Goal: Task Accomplishment & Management: Use online tool/utility

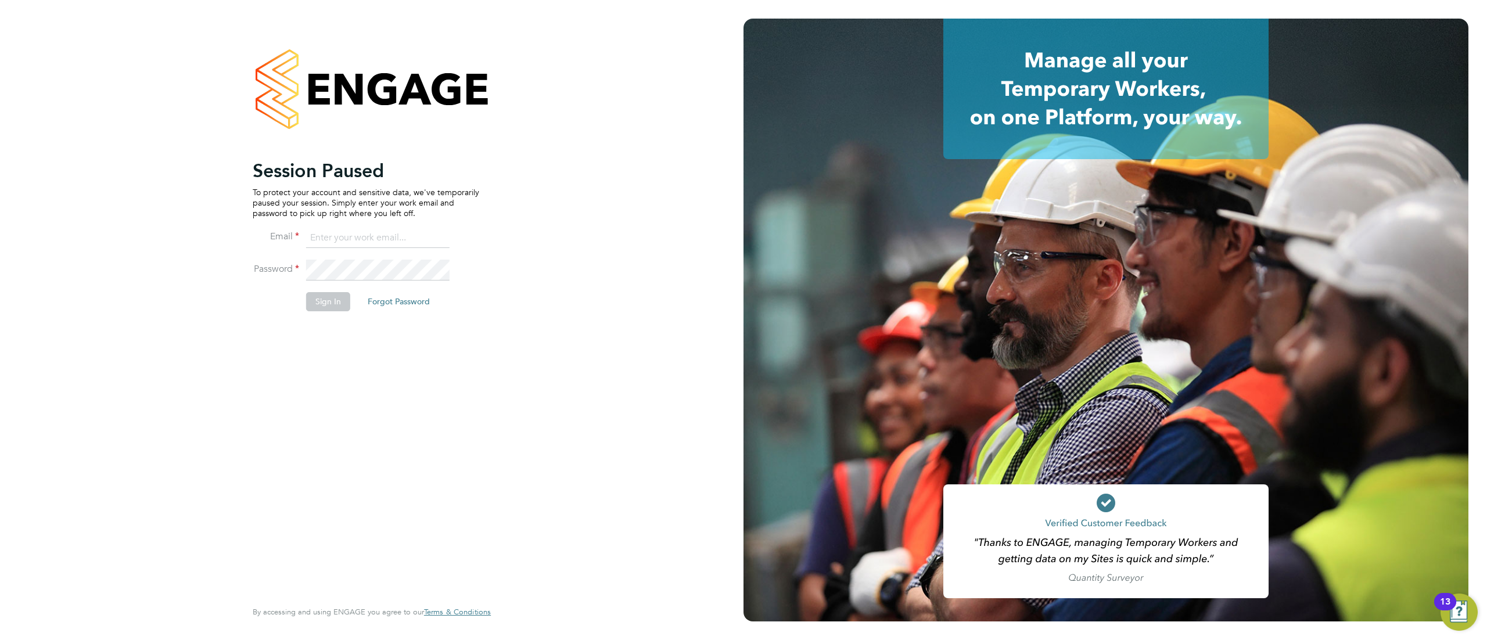
type input "[EMAIL_ADDRESS][DOMAIN_NAME]"
click at [214, 357] on div "Session Paused To protect your account and sensitive data, we've temporarily pa…" at bounding box center [372, 320] width 744 height 640
click at [335, 295] on button "Sign In" at bounding box center [328, 301] width 44 height 19
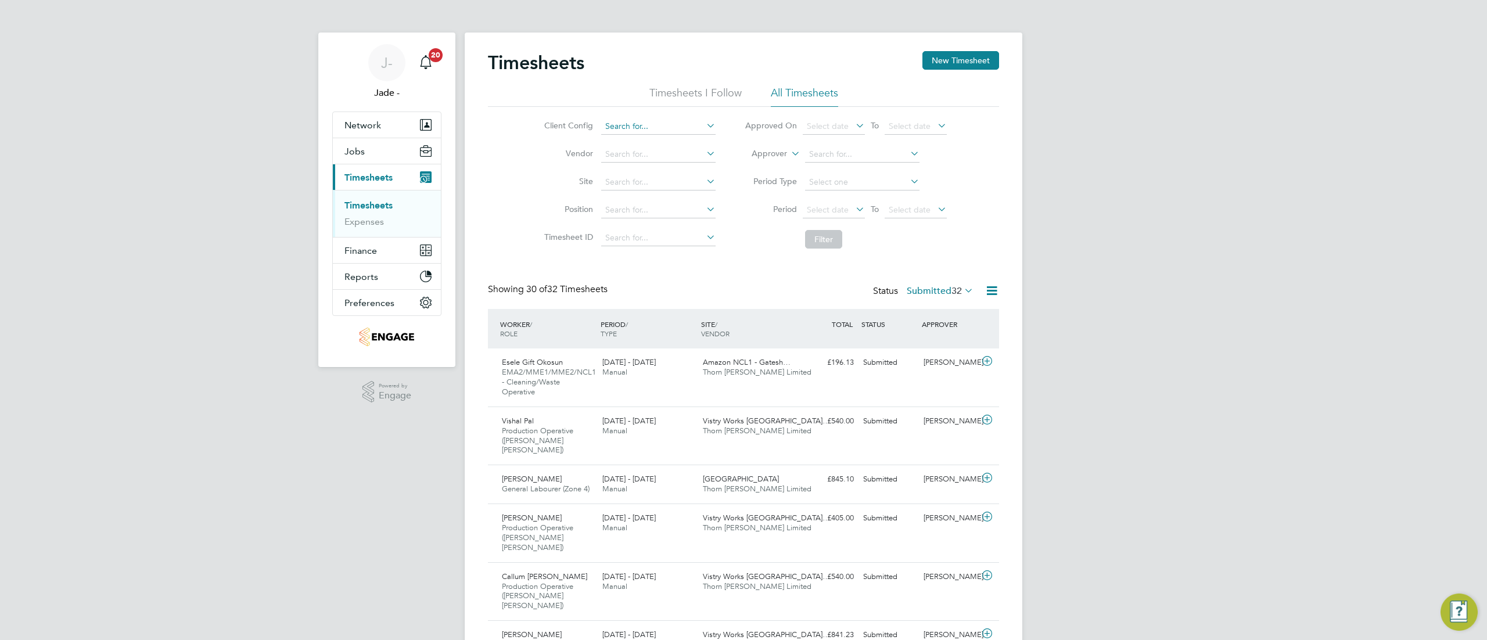
click at [637, 127] on input at bounding box center [658, 127] width 114 height 16
click at [666, 145] on li "Abm Facility Services - Amazon" at bounding box center [675, 143] width 151 height 16
type input "Abm Facility Services - Amazon"
click at [837, 213] on span "Select date" at bounding box center [828, 209] width 42 height 10
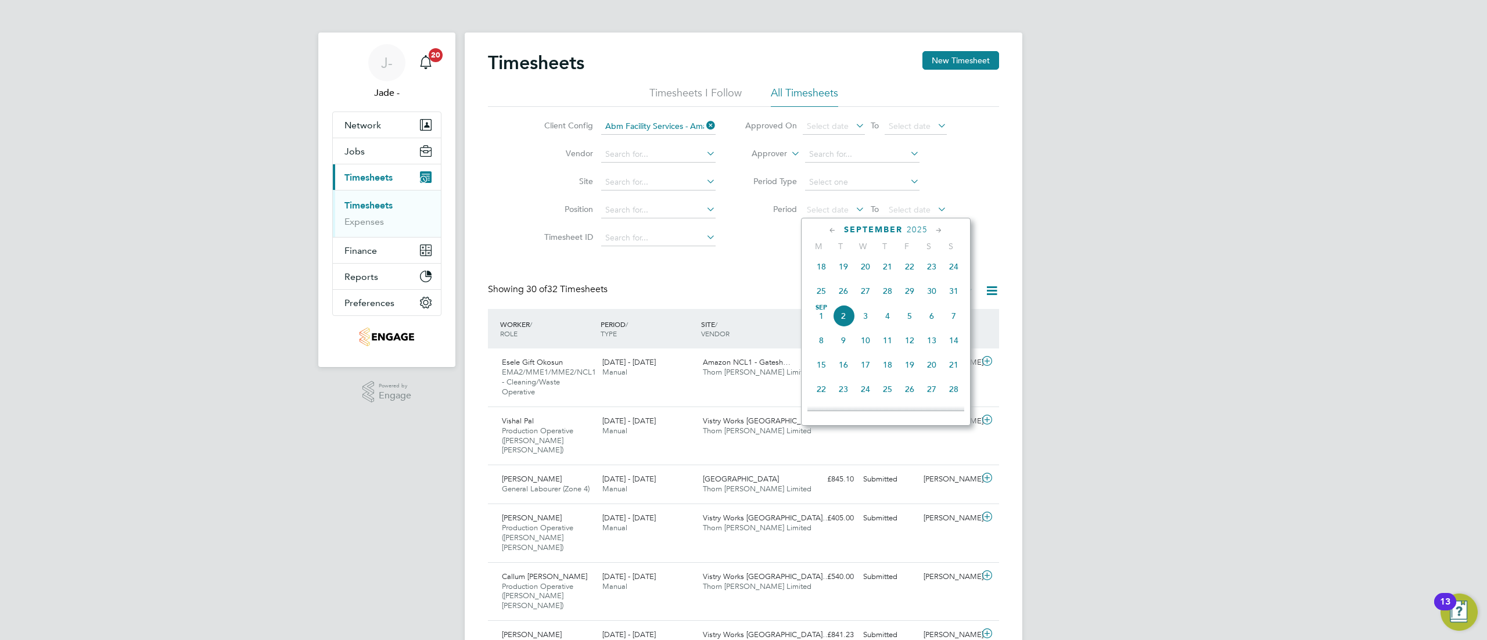
click at [932, 271] on span "23" at bounding box center [932, 267] width 22 height 22
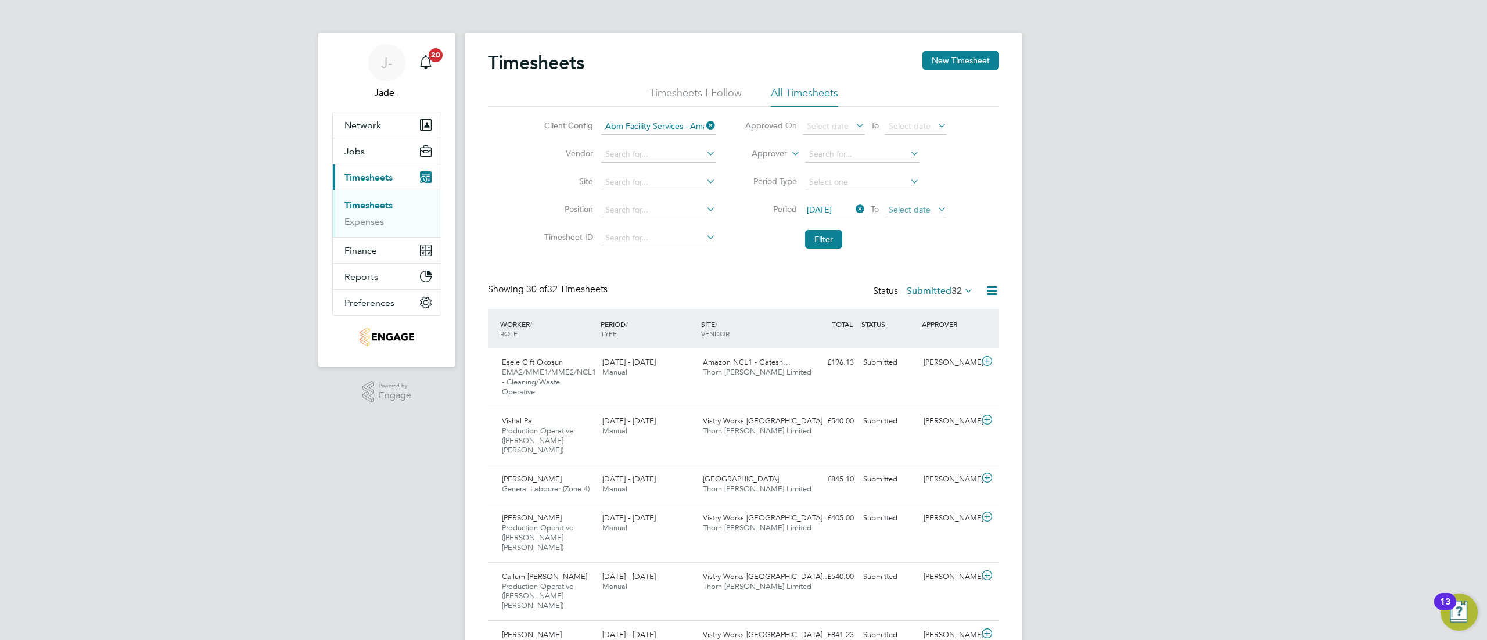
click at [923, 206] on span "Select date" at bounding box center [910, 209] width 42 height 10
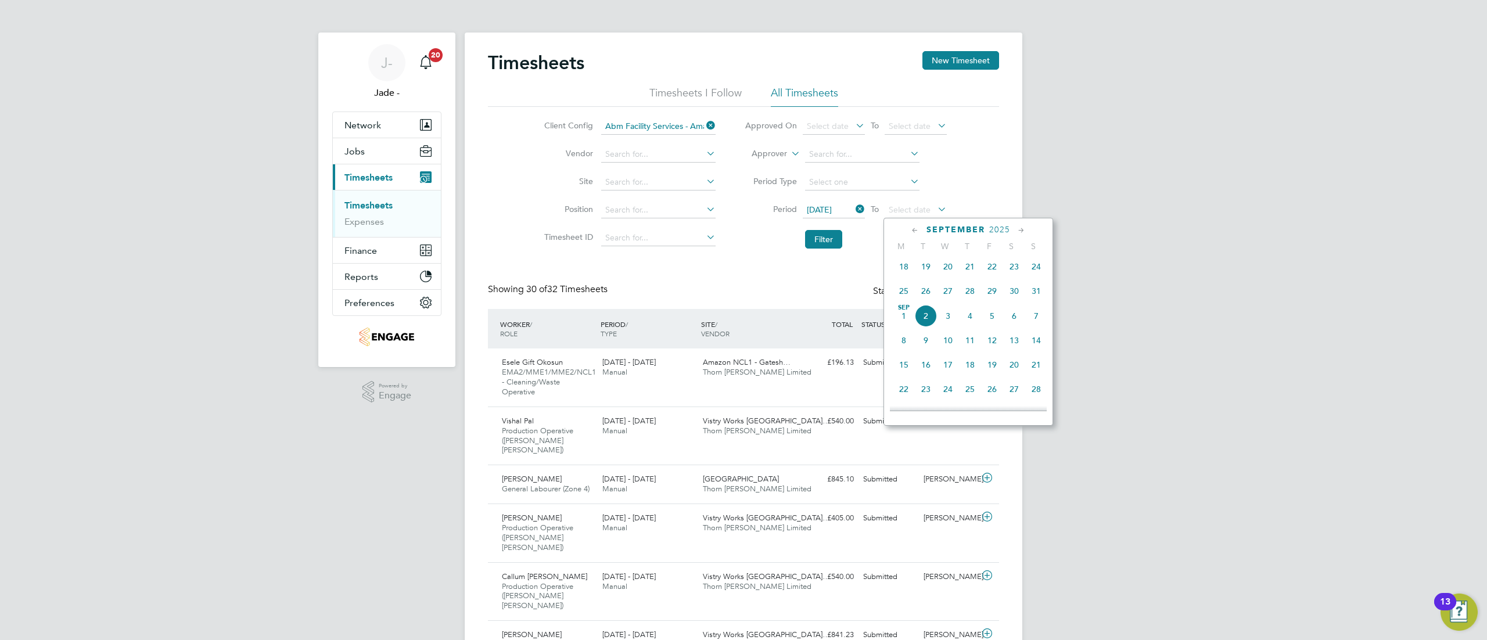
click at [991, 292] on span "29" at bounding box center [992, 291] width 22 height 22
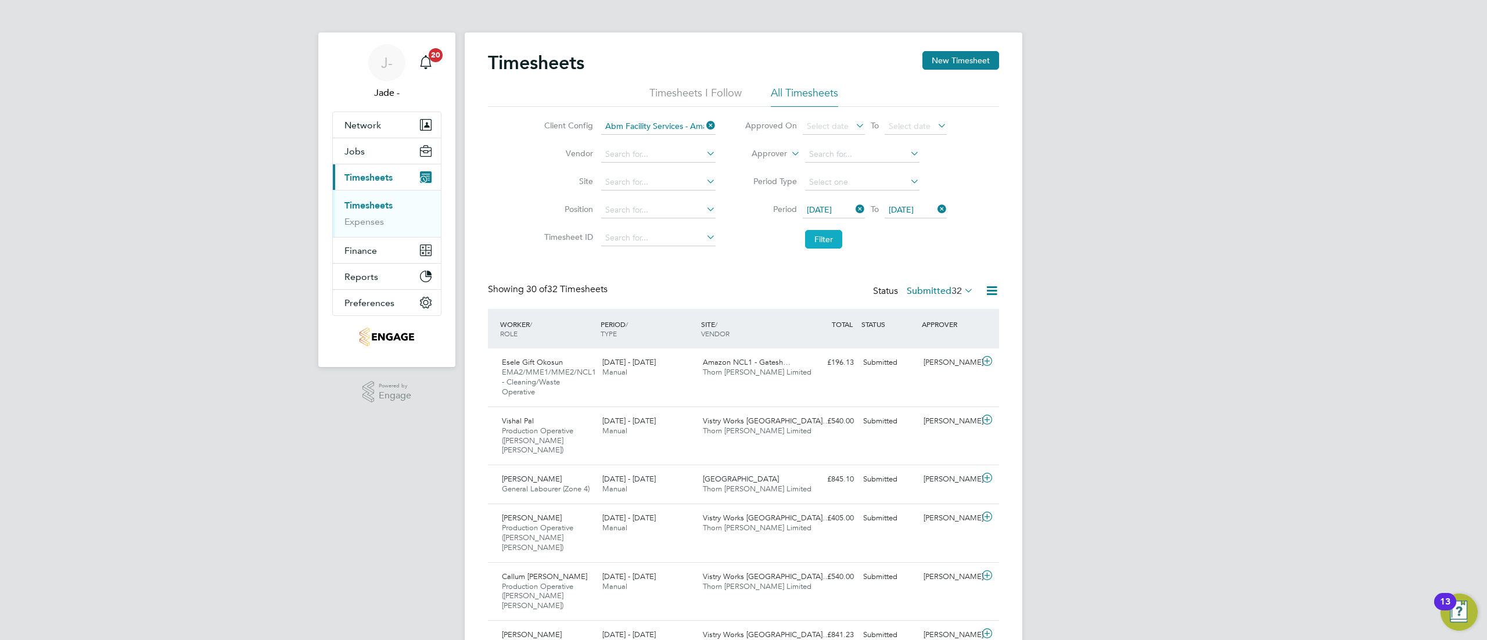
drag, startPoint x: 819, startPoint y: 243, endPoint x: 825, endPoint y: 242, distance: 5.9
click at [823, 242] on button "Filter" at bounding box center [823, 239] width 37 height 19
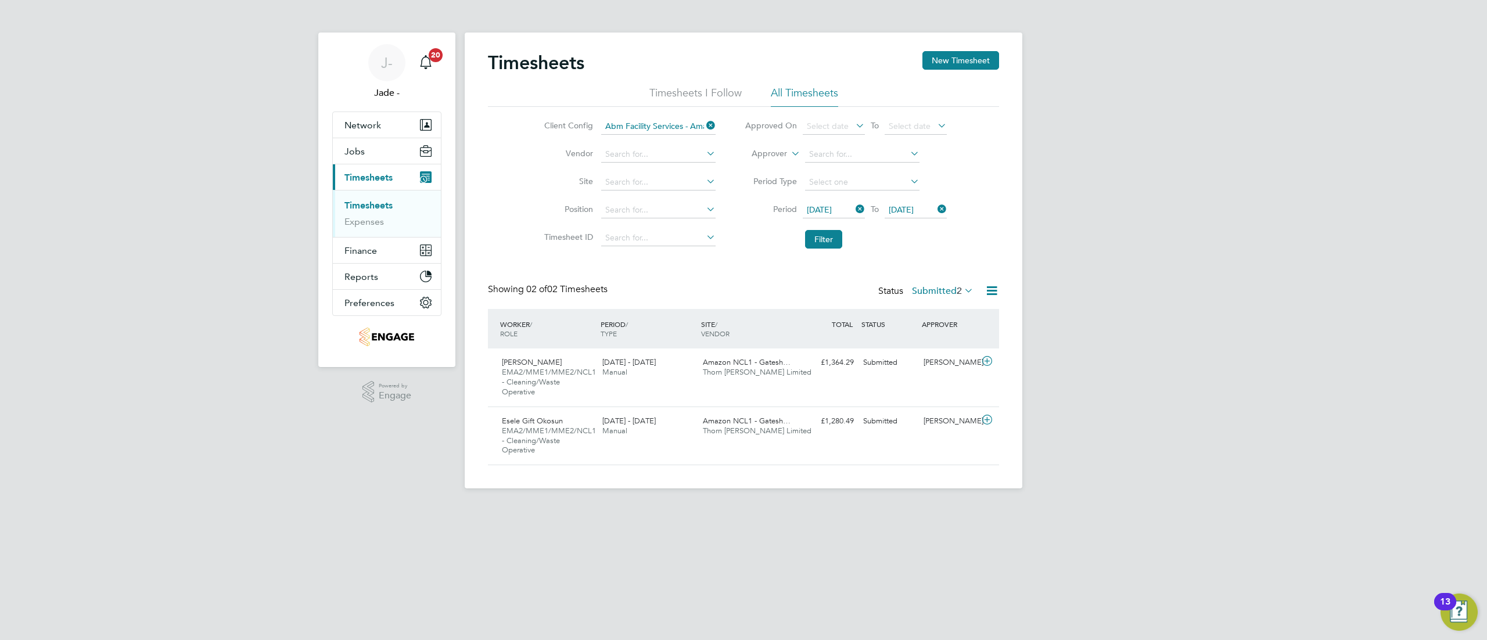
click at [989, 288] on icon at bounding box center [992, 291] width 15 height 15
click at [662, 365] on div "23 - 29 Aug 2025 Manual" at bounding box center [648, 367] width 101 height 29
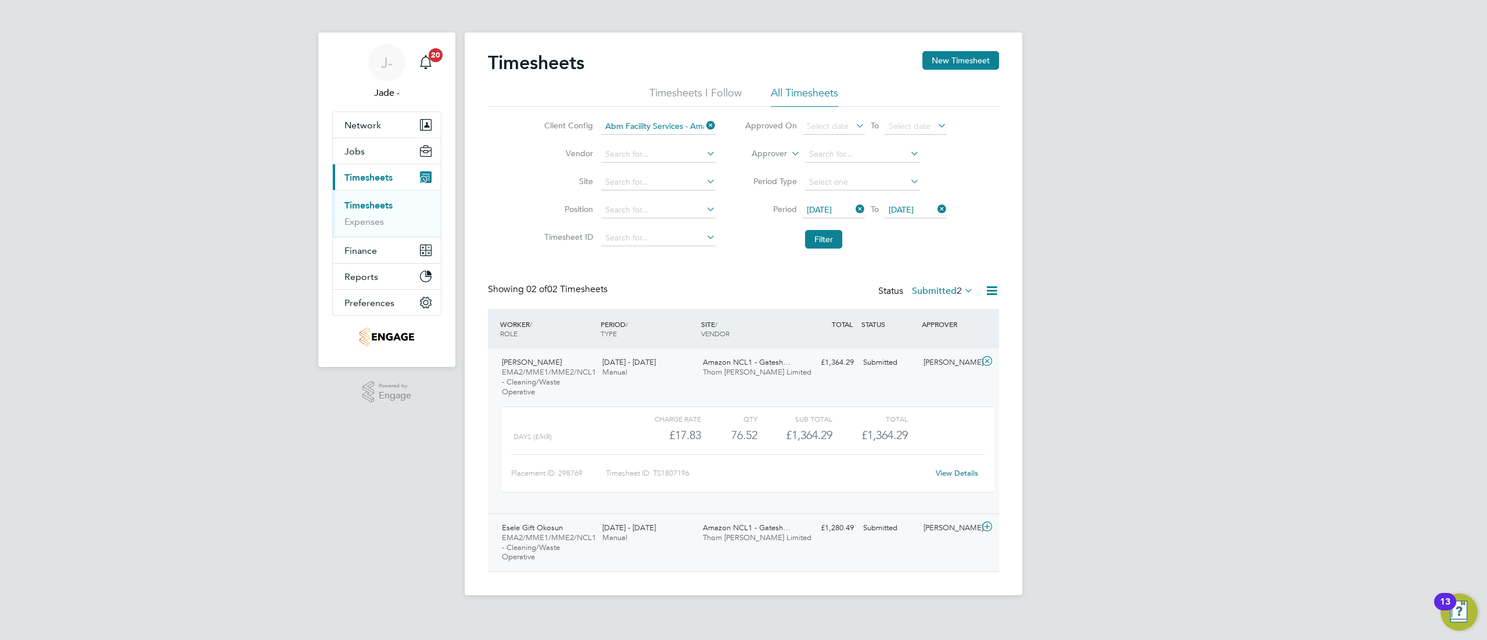
click at [681, 538] on div "23 - 29 Aug 2025 Manual" at bounding box center [648, 533] width 101 height 29
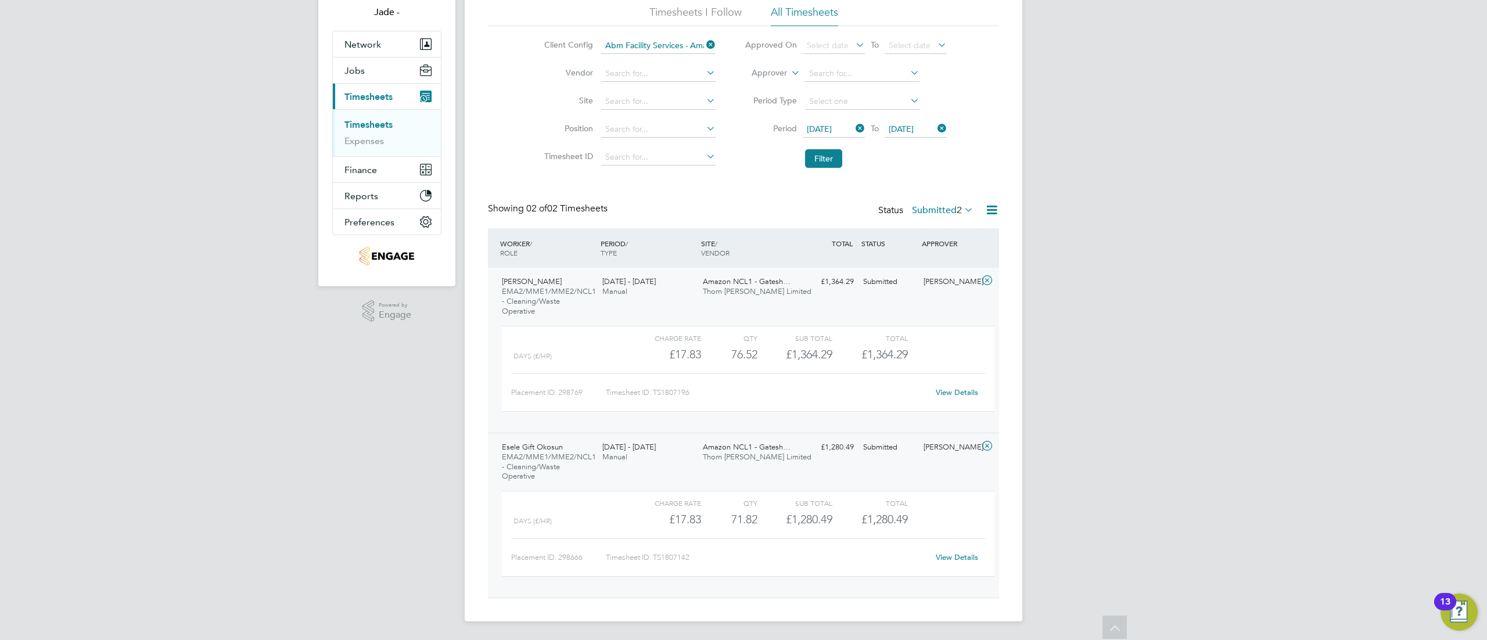
click at [991, 214] on icon at bounding box center [992, 210] width 15 height 15
click at [895, 258] on li "Download Timesheets Report" at bounding box center [919, 261] width 154 height 16
